Goal: Task Accomplishment & Management: Use online tool/utility

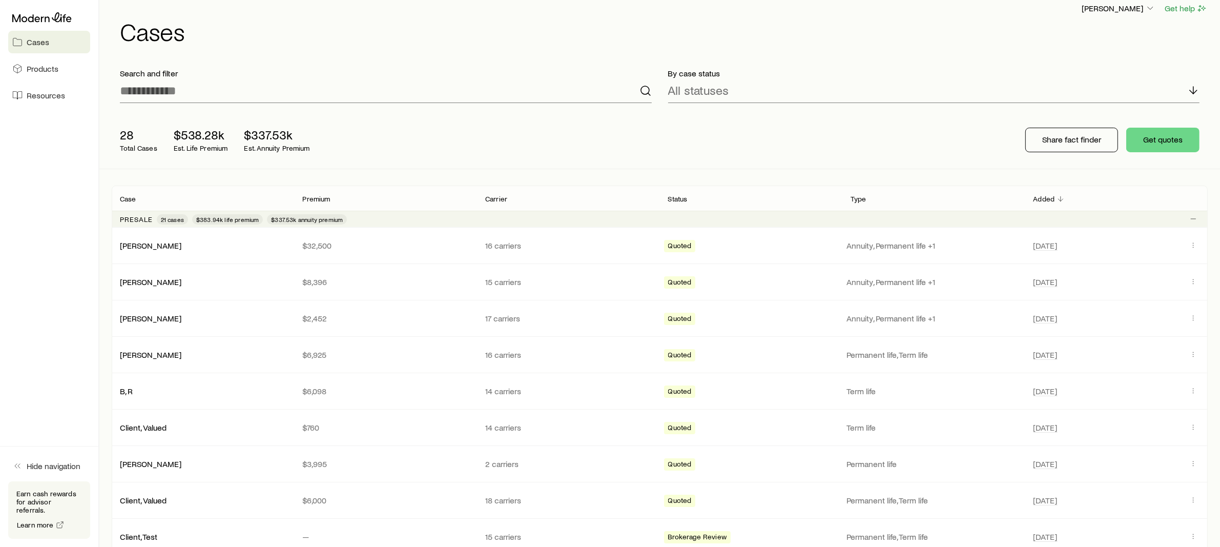
scroll to position [13, 0]
click at [377, 217] on div "Presale 21 cases $383.94k life premium $337.53k annuity premium" at bounding box center [660, 216] width 1096 height 16
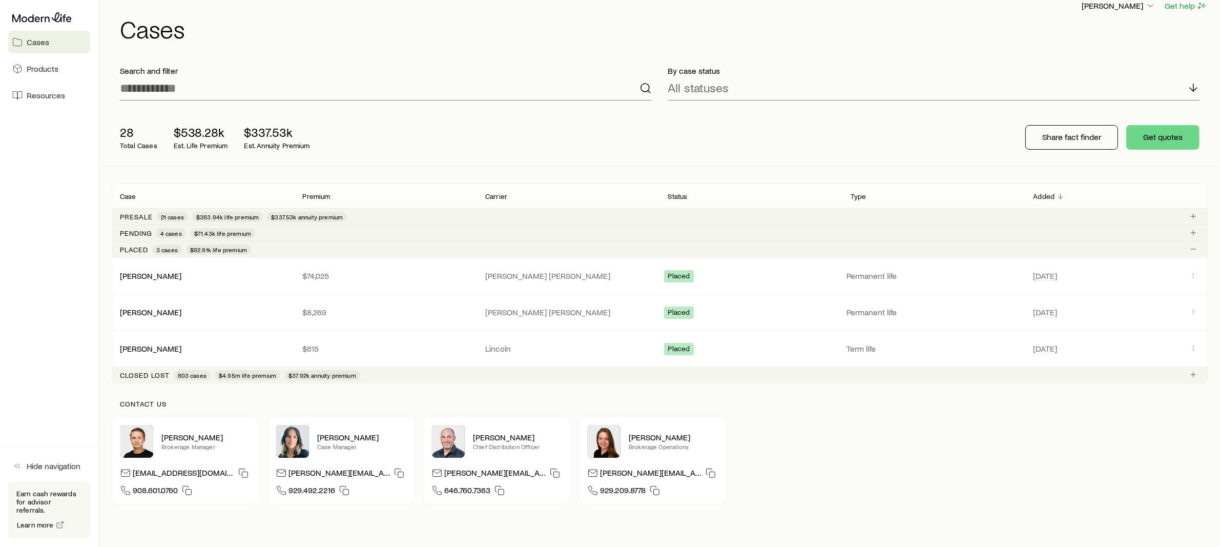
click at [278, 235] on div "Pending 4 cases $71.43k life premium" at bounding box center [660, 233] width 1096 height 16
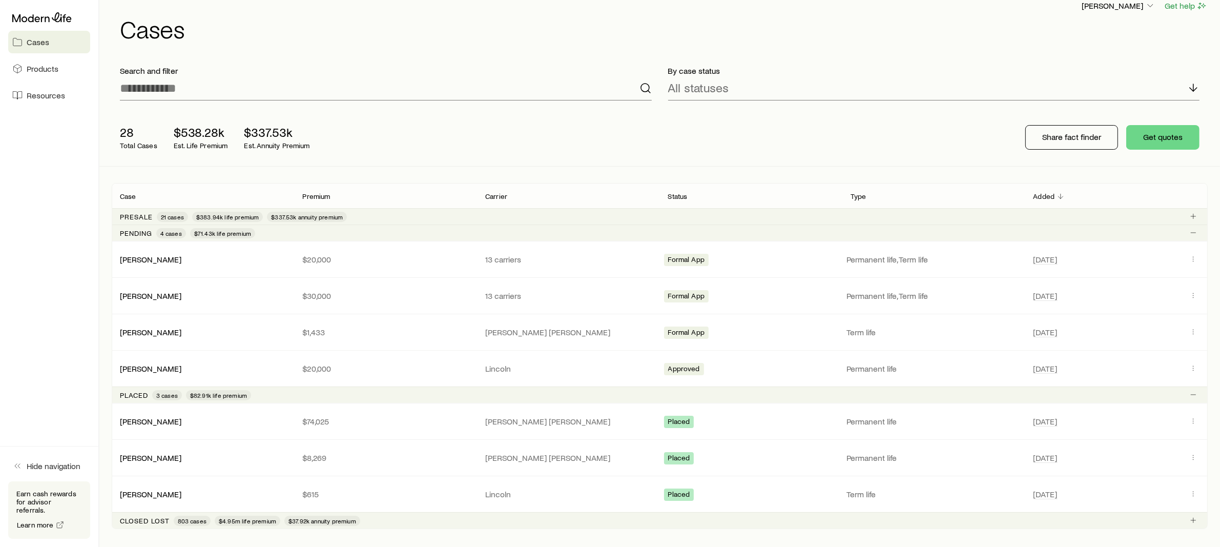
click at [372, 215] on div "Presale 21 cases $383.94k life premium $337.53k annuity premium" at bounding box center [660, 216] width 1096 height 16
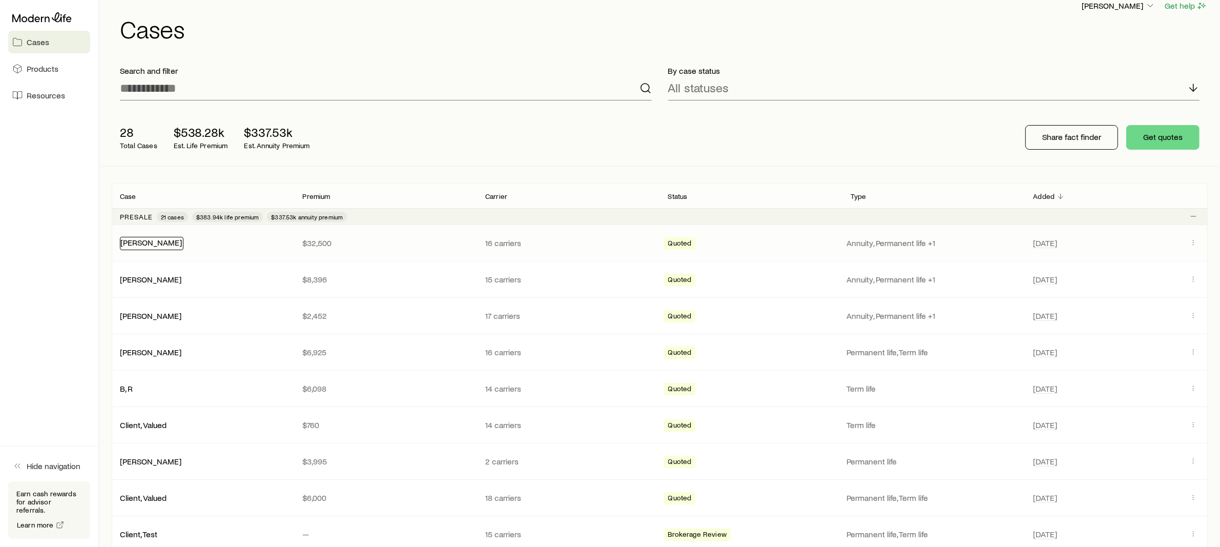
click at [140, 243] on link "[PERSON_NAME]" at bounding box center [151, 242] width 62 height 10
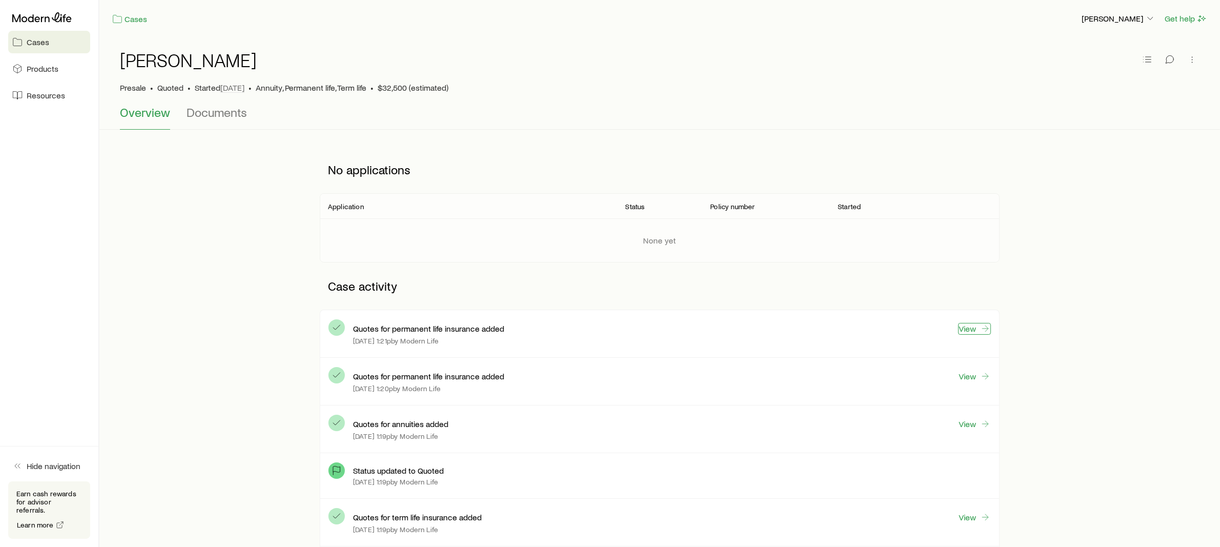
click at [967, 327] on link "View" at bounding box center [975, 329] width 33 height 12
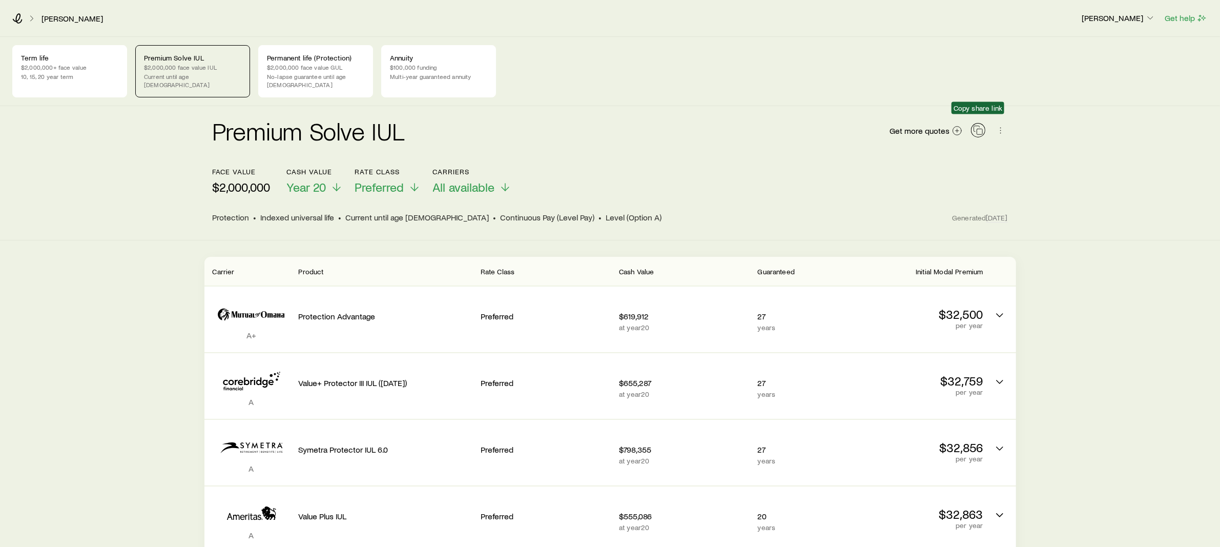
click at [979, 125] on icon "button" at bounding box center [978, 130] width 10 height 10
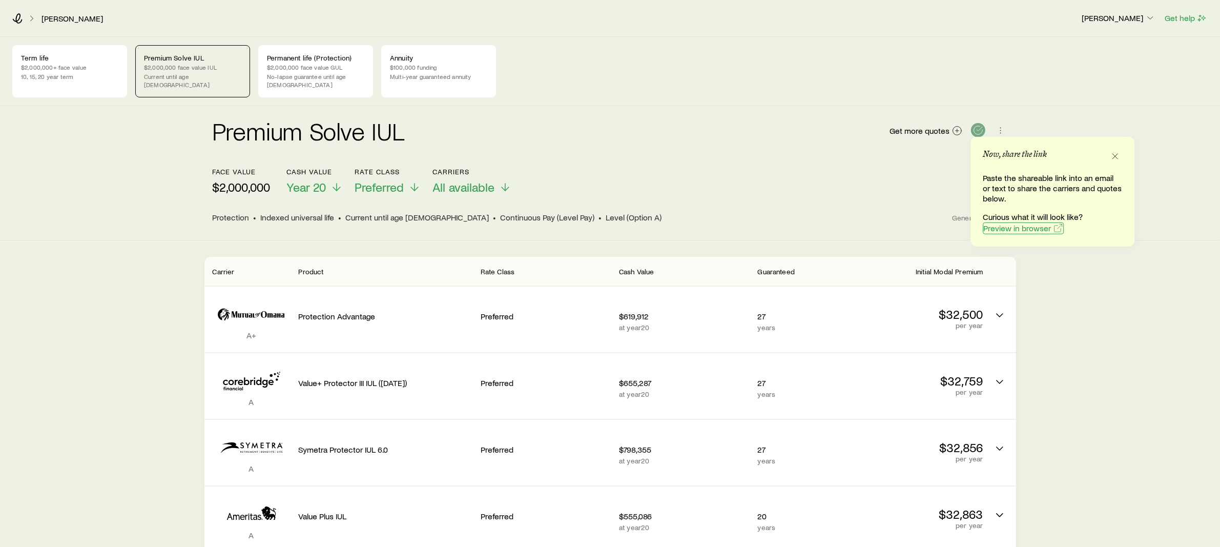
click at [1002, 227] on span "Preview in browser" at bounding box center [1018, 228] width 68 height 8
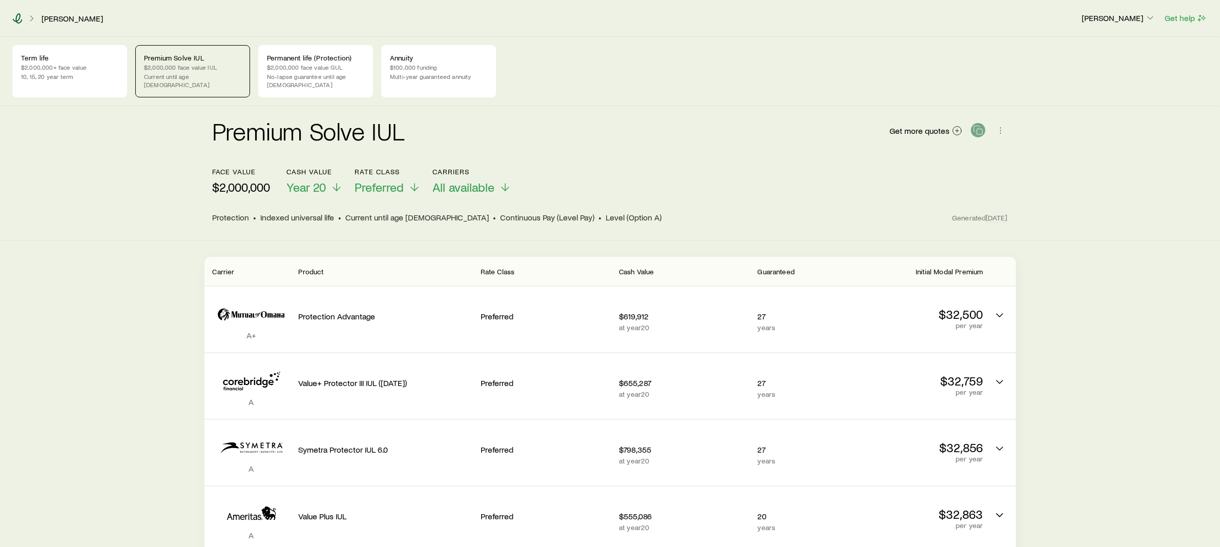
click at [16, 16] on icon at bounding box center [18, 18] width 10 height 10
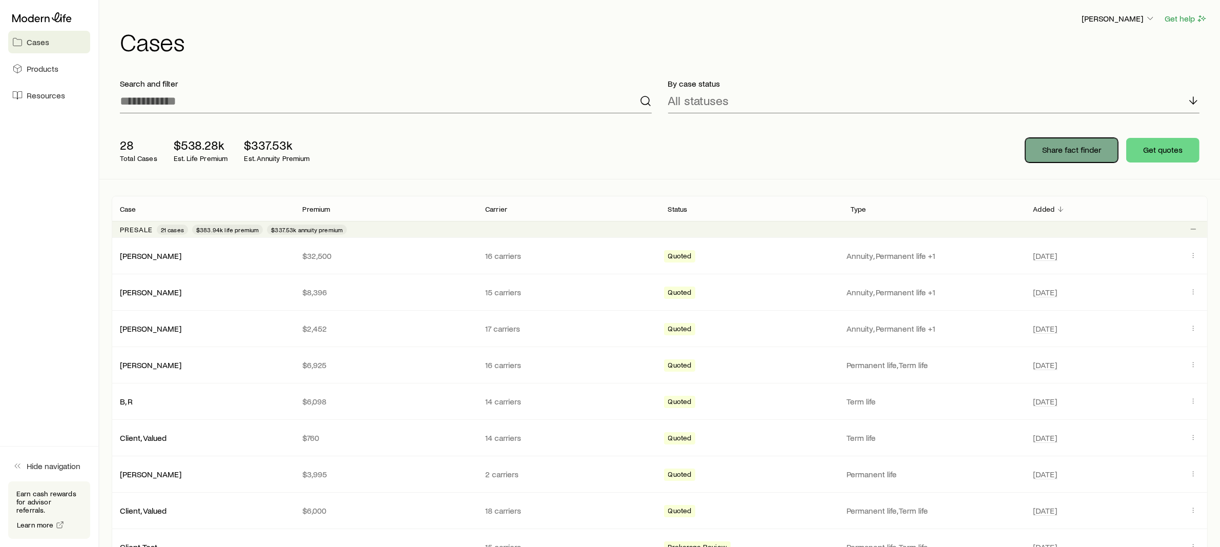
click at [1066, 153] on p "Share fact finder" at bounding box center [1072, 150] width 59 height 10
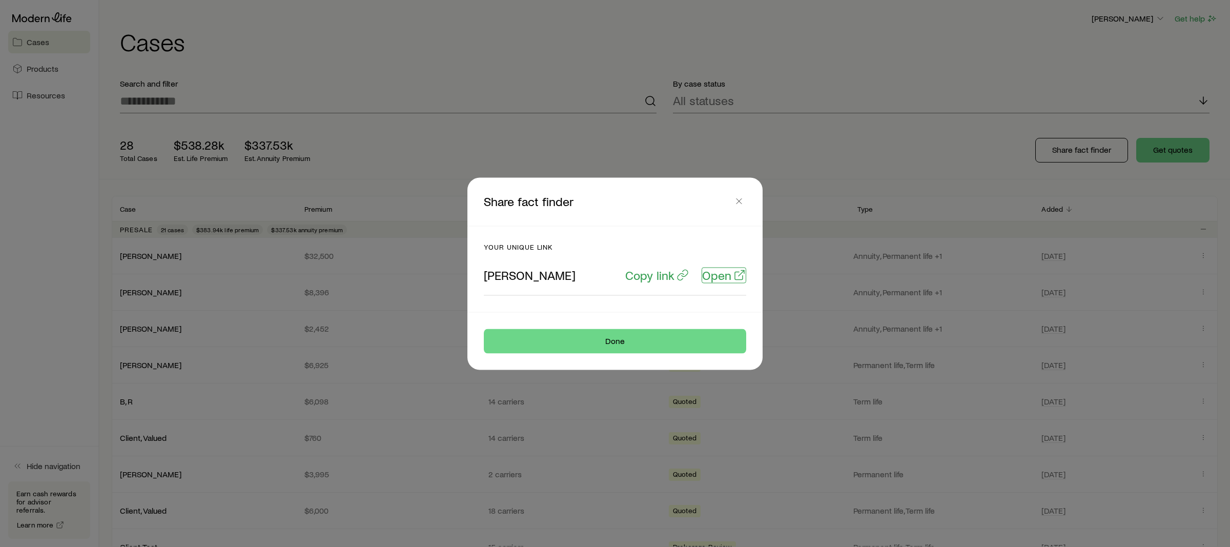
click at [719, 273] on p "Open" at bounding box center [716, 275] width 29 height 14
click at [736, 200] on icon "button" at bounding box center [739, 201] width 10 height 10
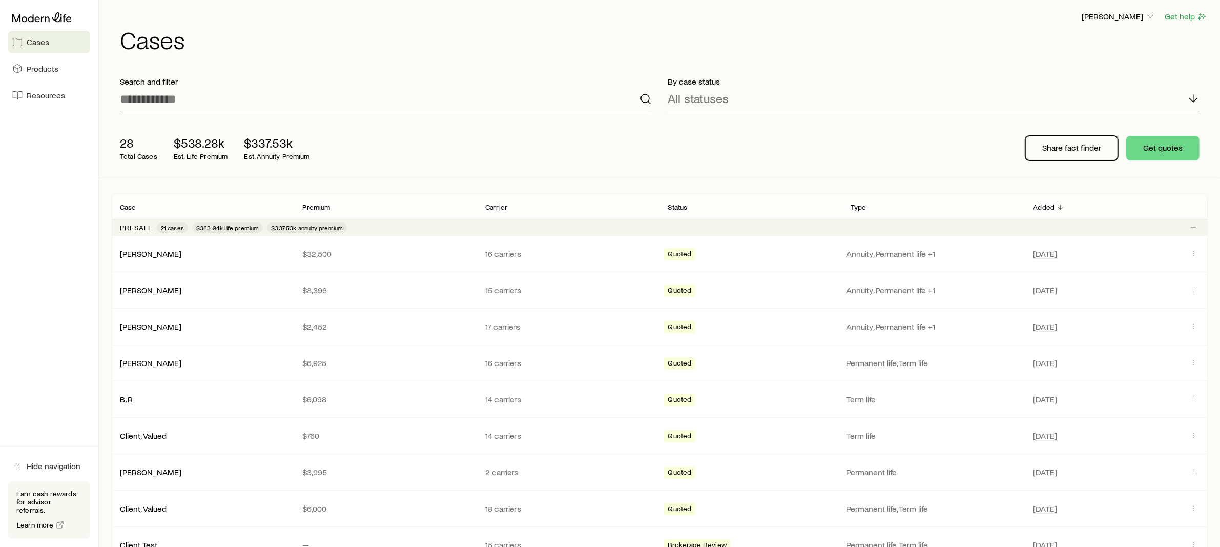
scroll to position [3, 0]
